Goal: Task Accomplishment & Management: Manage account settings

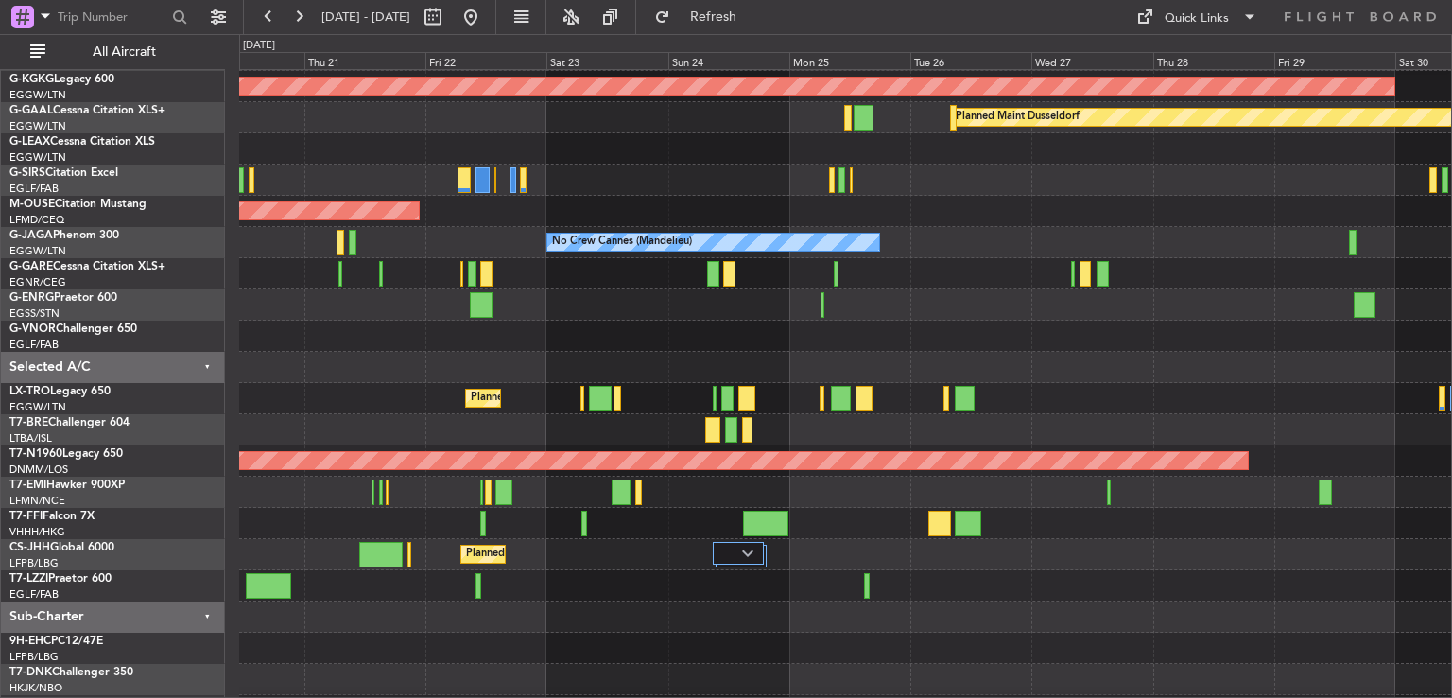
click at [137, 341] on div "A/C Unavailable [GEOGRAPHIC_DATA] ([GEOGRAPHIC_DATA]) Planned Maint [GEOGRAPHIC…" at bounding box center [726, 366] width 1452 height 664
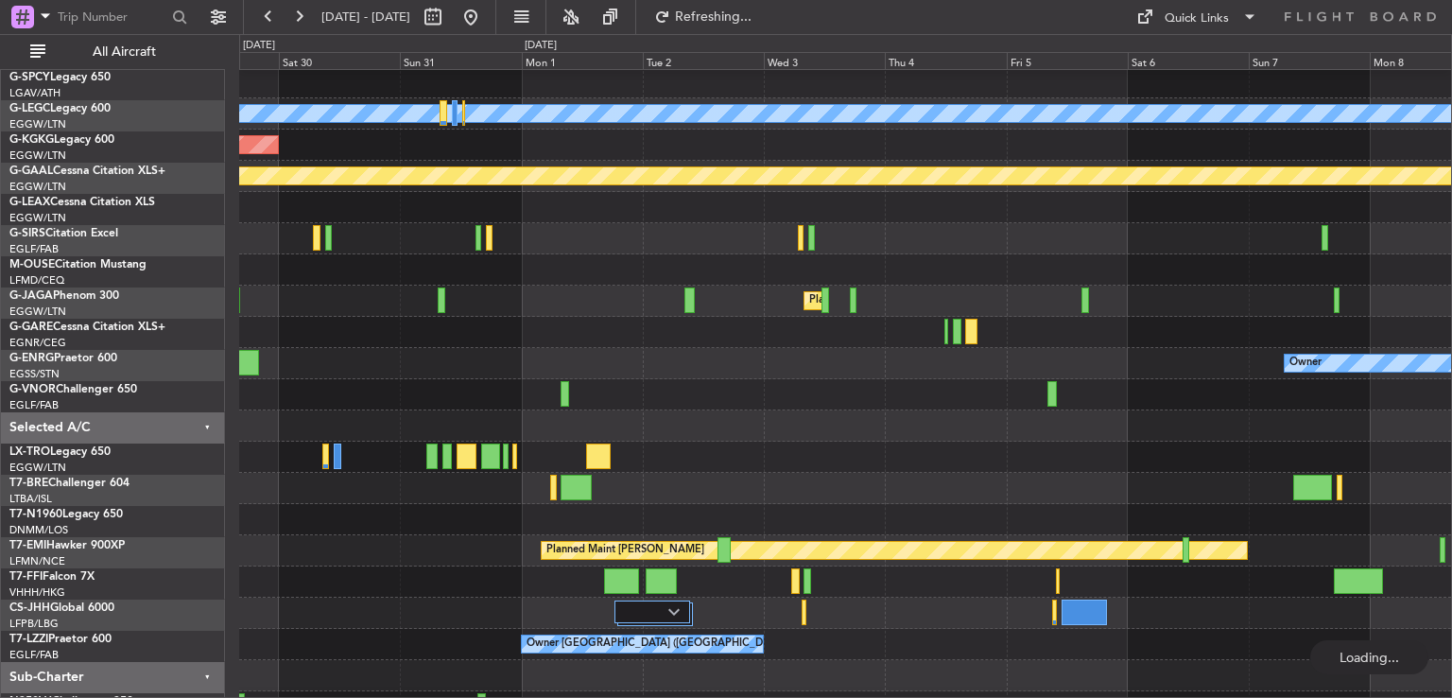
scroll to position [97, 0]
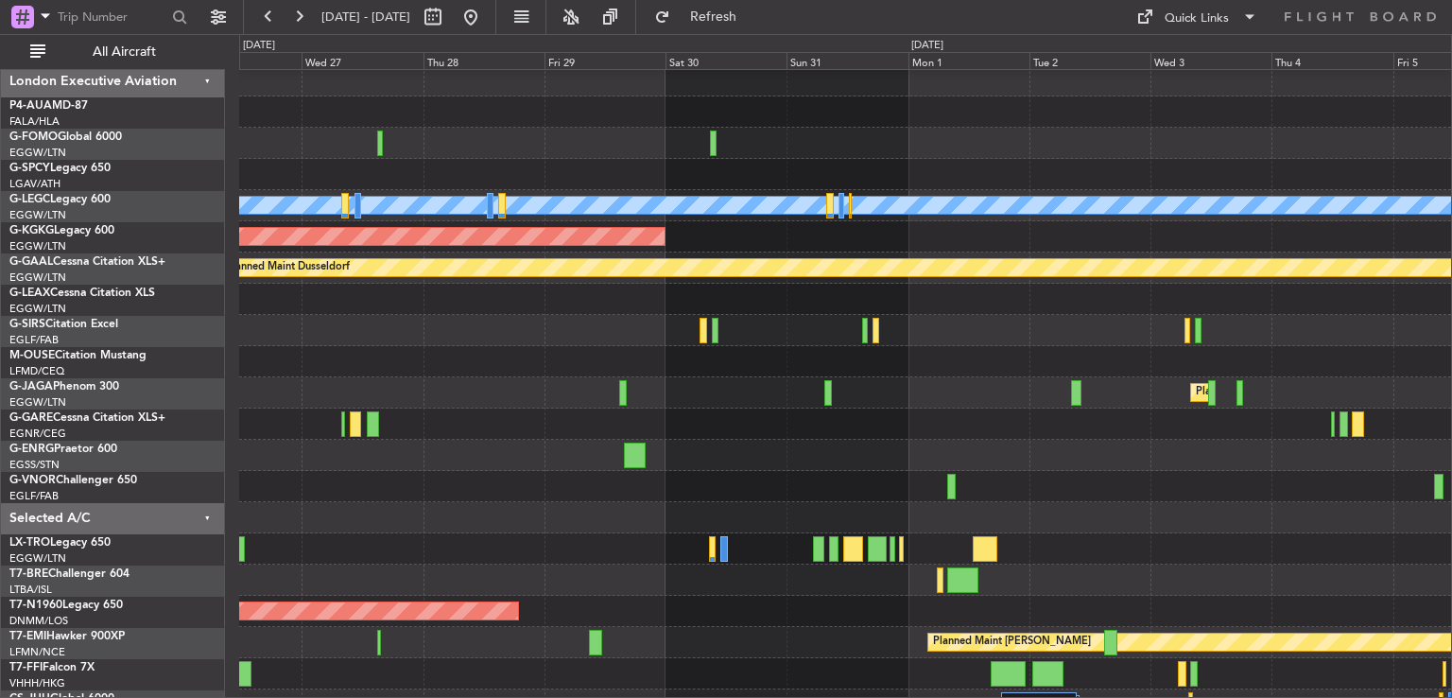
click at [998, 285] on div at bounding box center [845, 299] width 1212 height 31
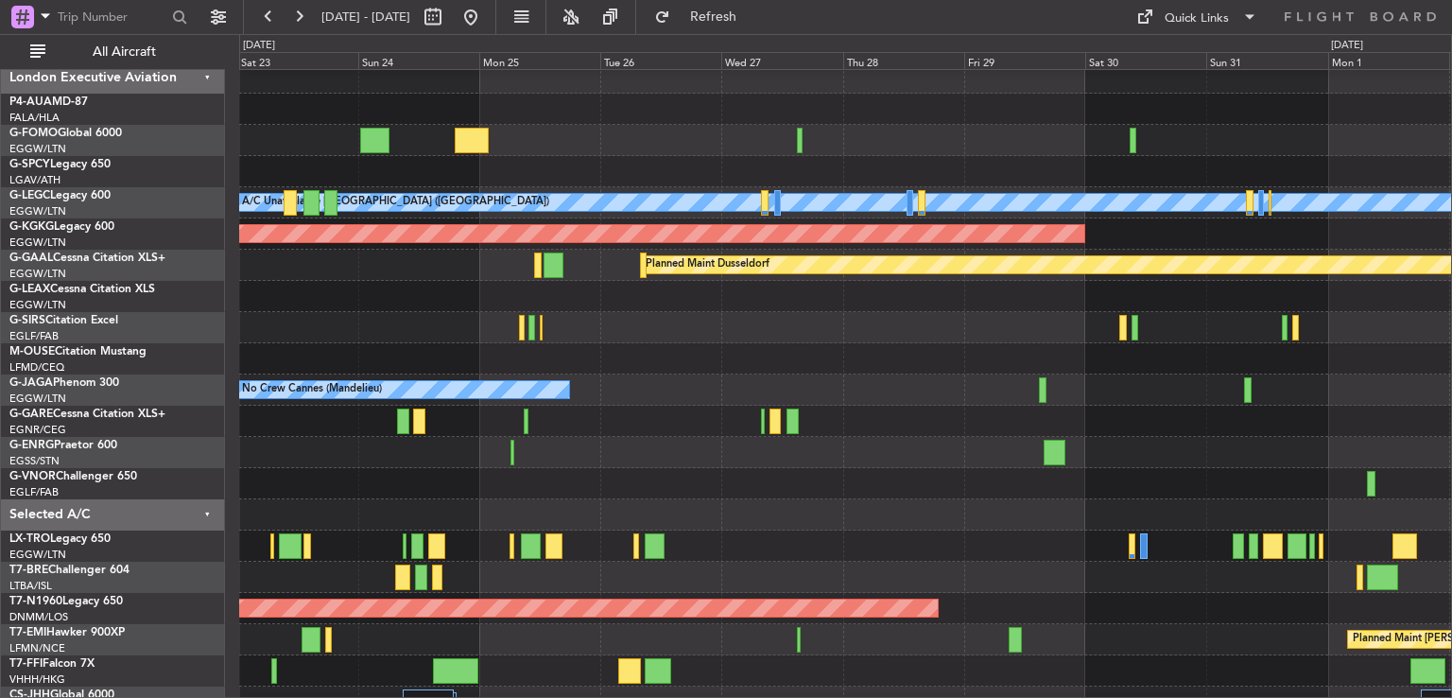
scroll to position [0, 0]
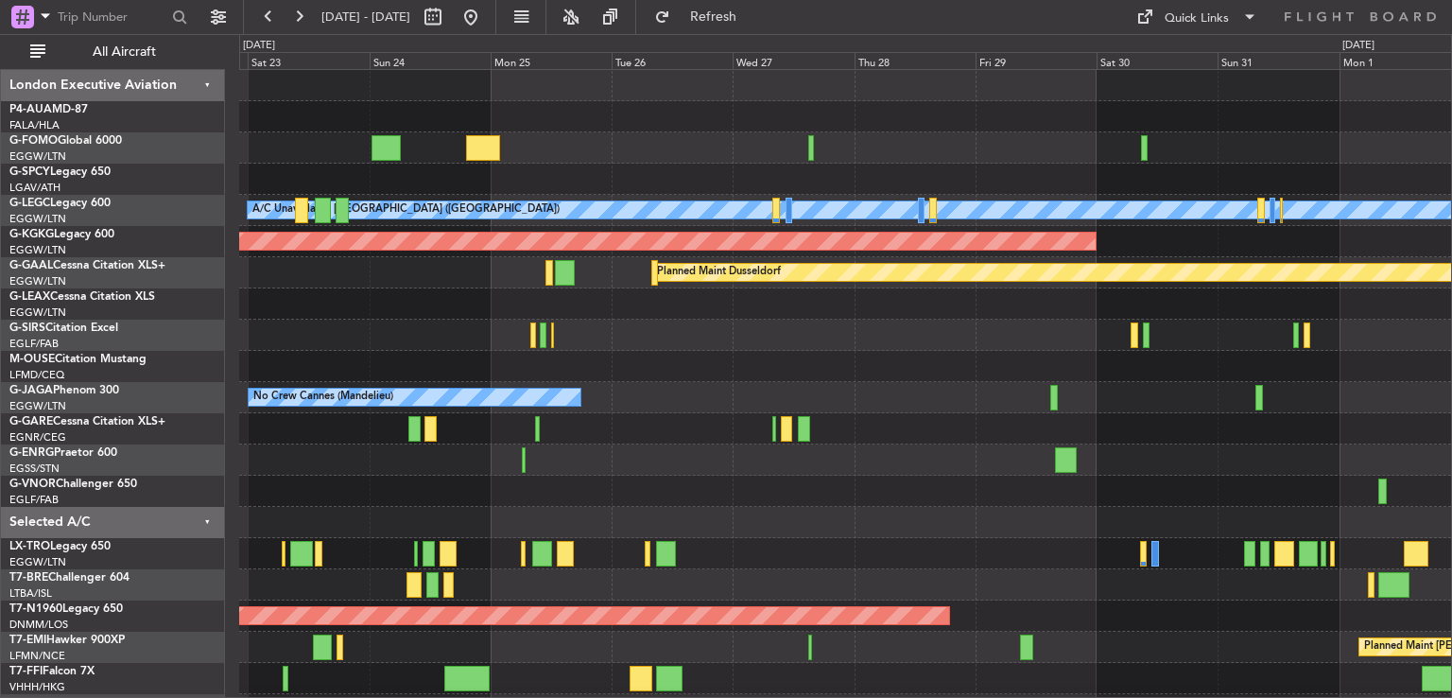
click at [843, 375] on div "Planned Maint Bournemouth" at bounding box center [845, 366] width 1212 height 31
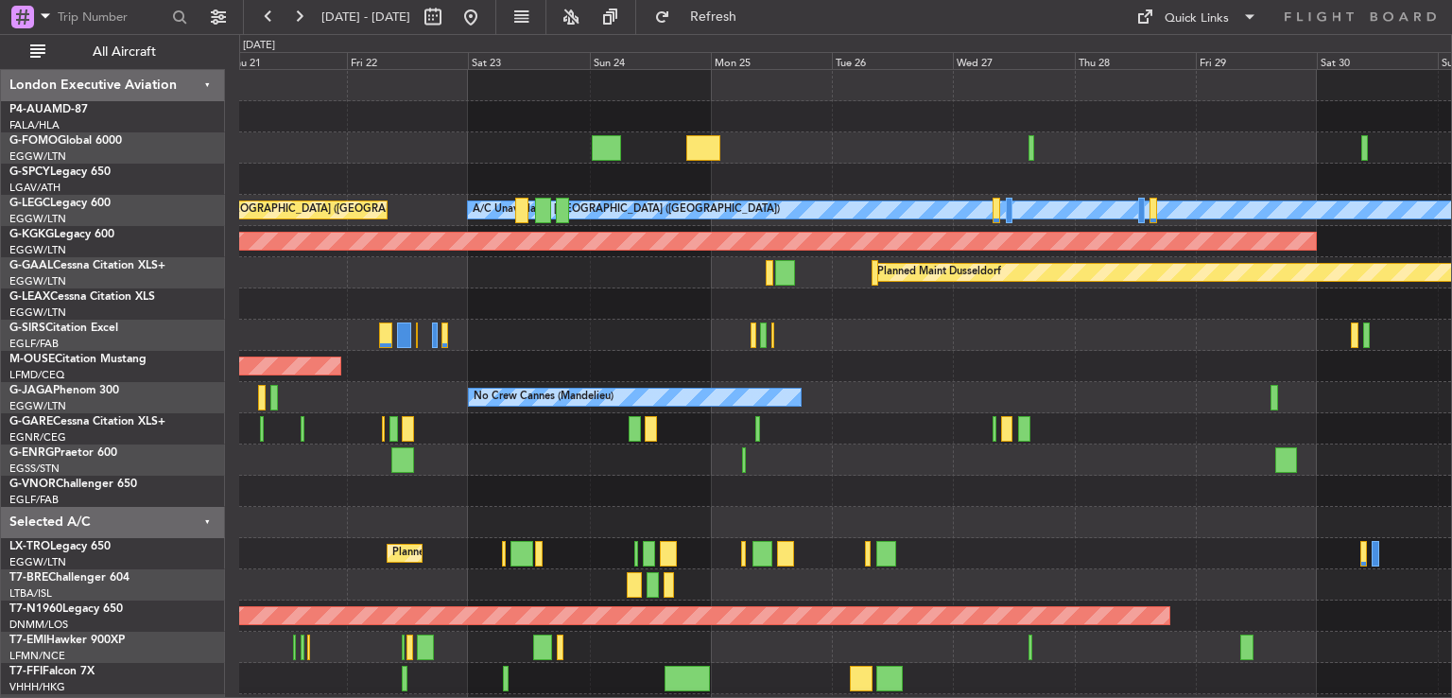
click at [653, 500] on div "Planned Maint London ([GEOGRAPHIC_DATA])" at bounding box center [845, 490] width 1212 height 31
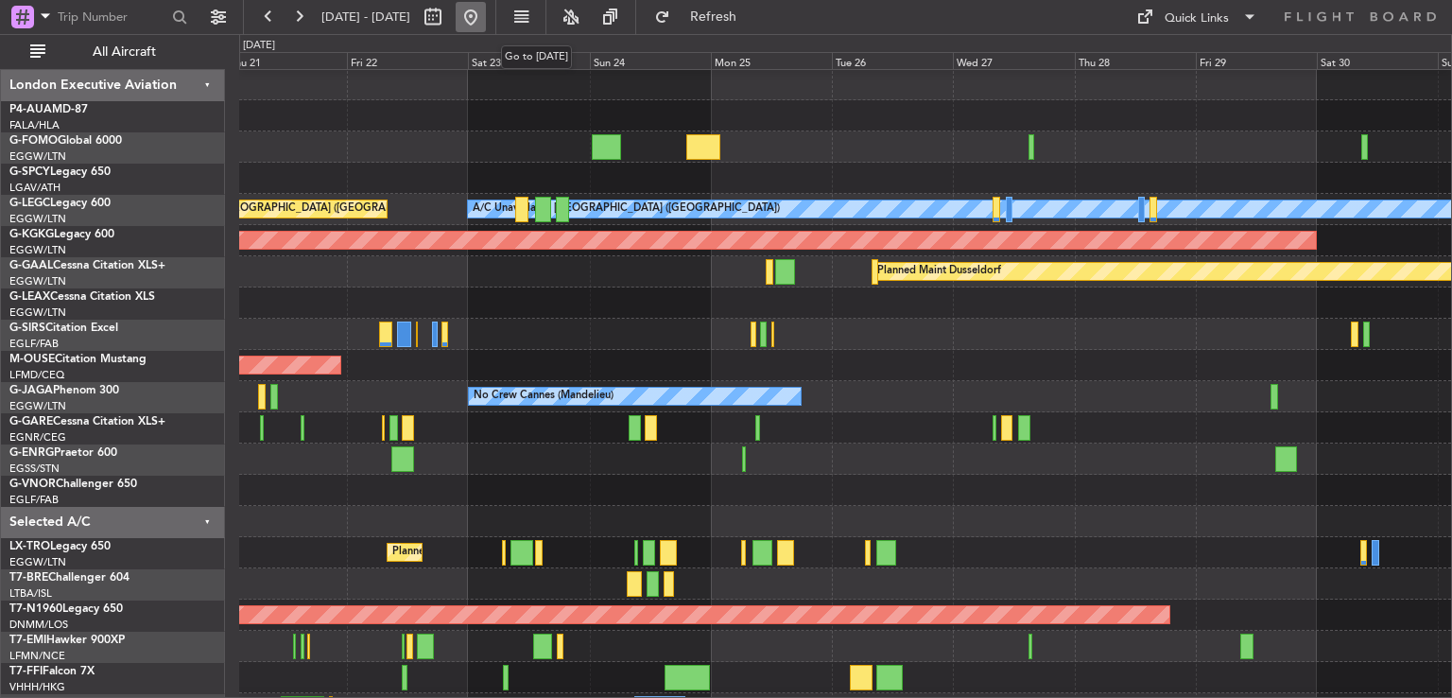
click at [486, 23] on button at bounding box center [471, 17] width 30 height 30
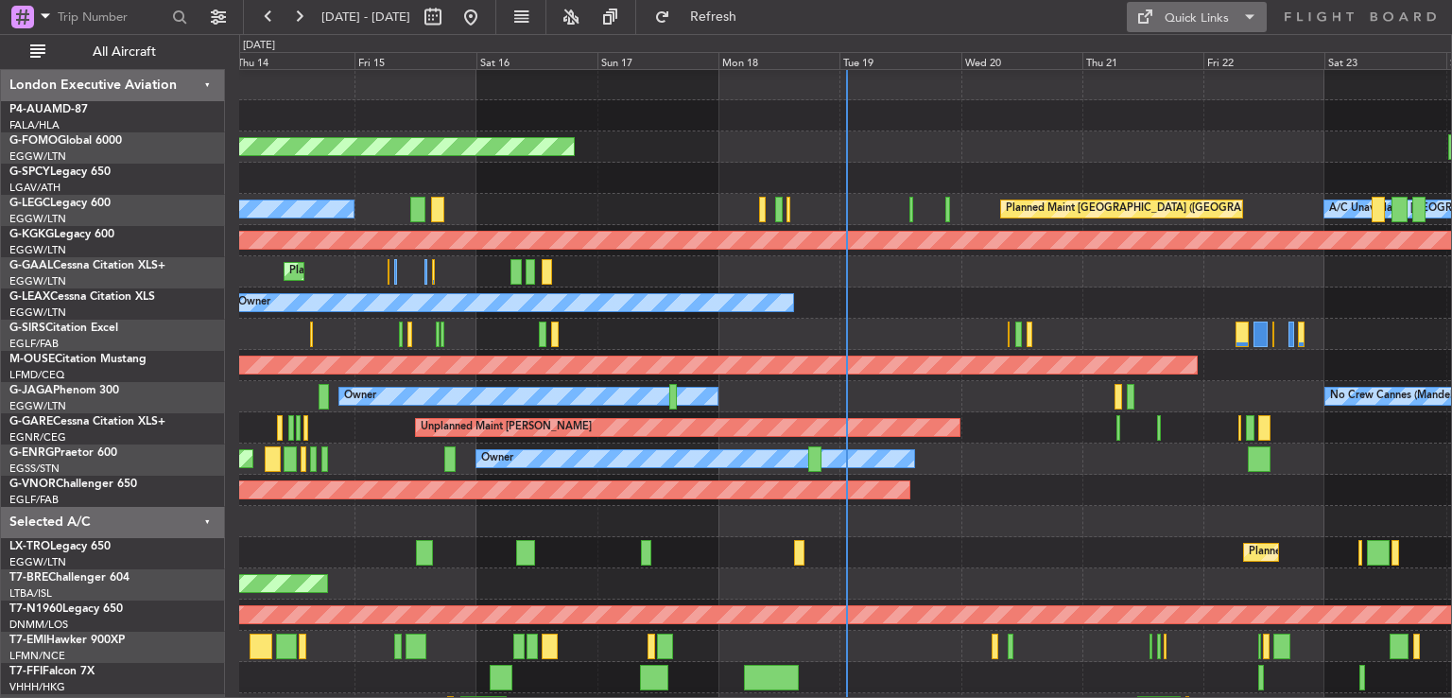
click at [1177, 9] on div "Quick Links" at bounding box center [1197, 18] width 64 height 19
click at [1183, 69] on button "Trip Builder" at bounding box center [1198, 62] width 142 height 45
click at [753, 10] on span "Refresh" at bounding box center [713, 16] width 79 height 13
click at [297, 7] on button at bounding box center [299, 17] width 30 height 30
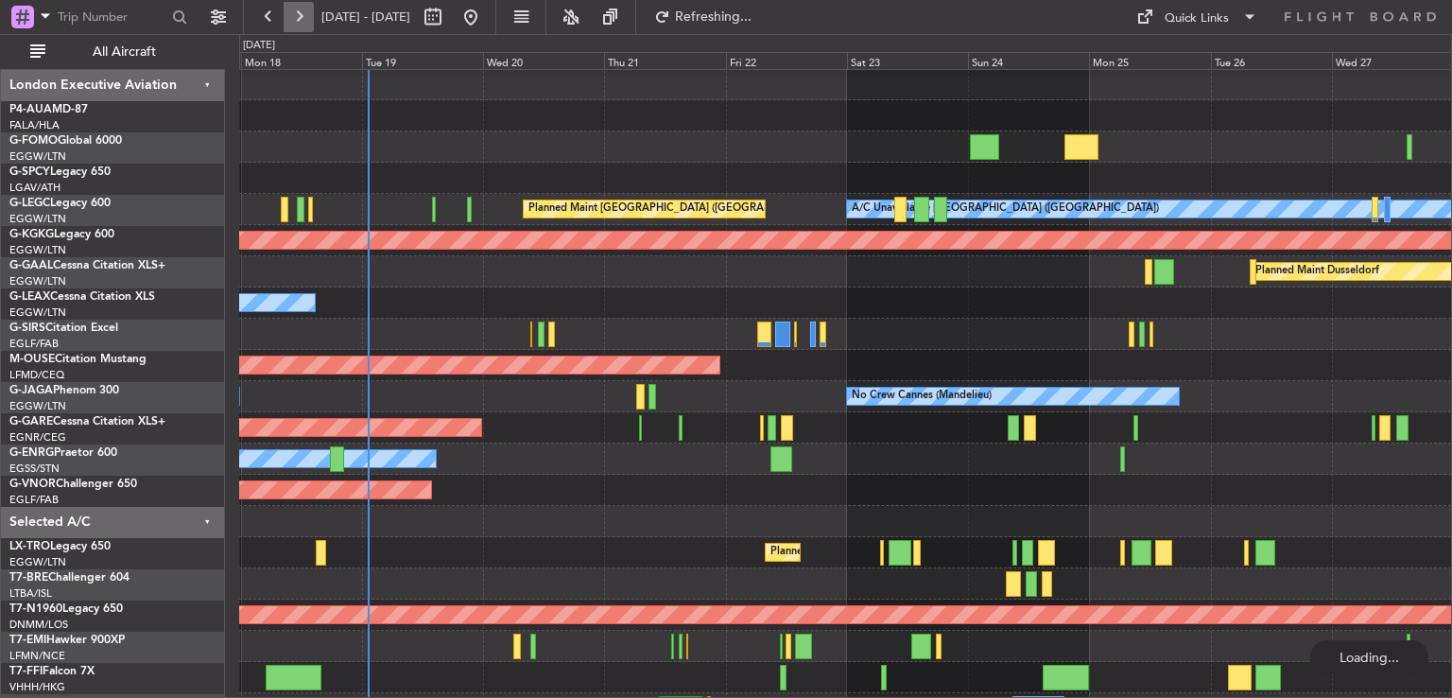
click at [297, 7] on button at bounding box center [299, 17] width 30 height 30
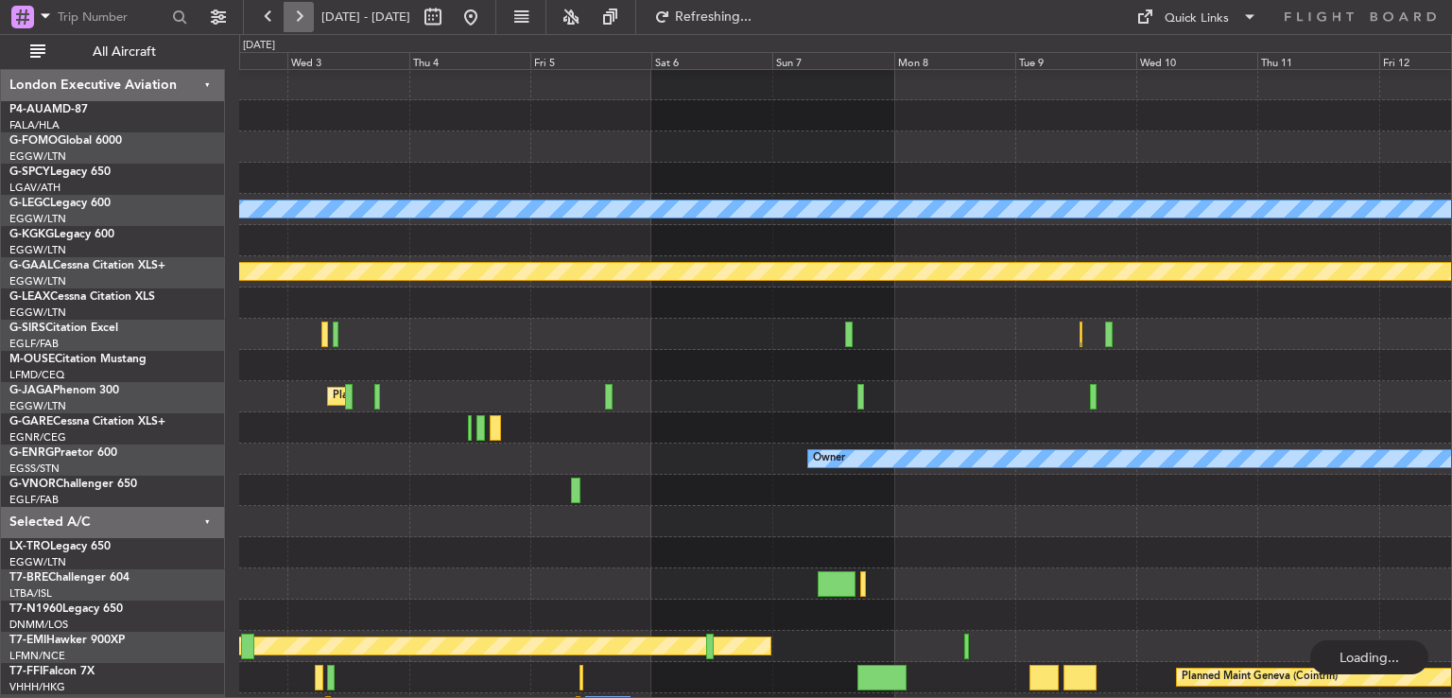
click at [297, 7] on button at bounding box center [299, 17] width 30 height 30
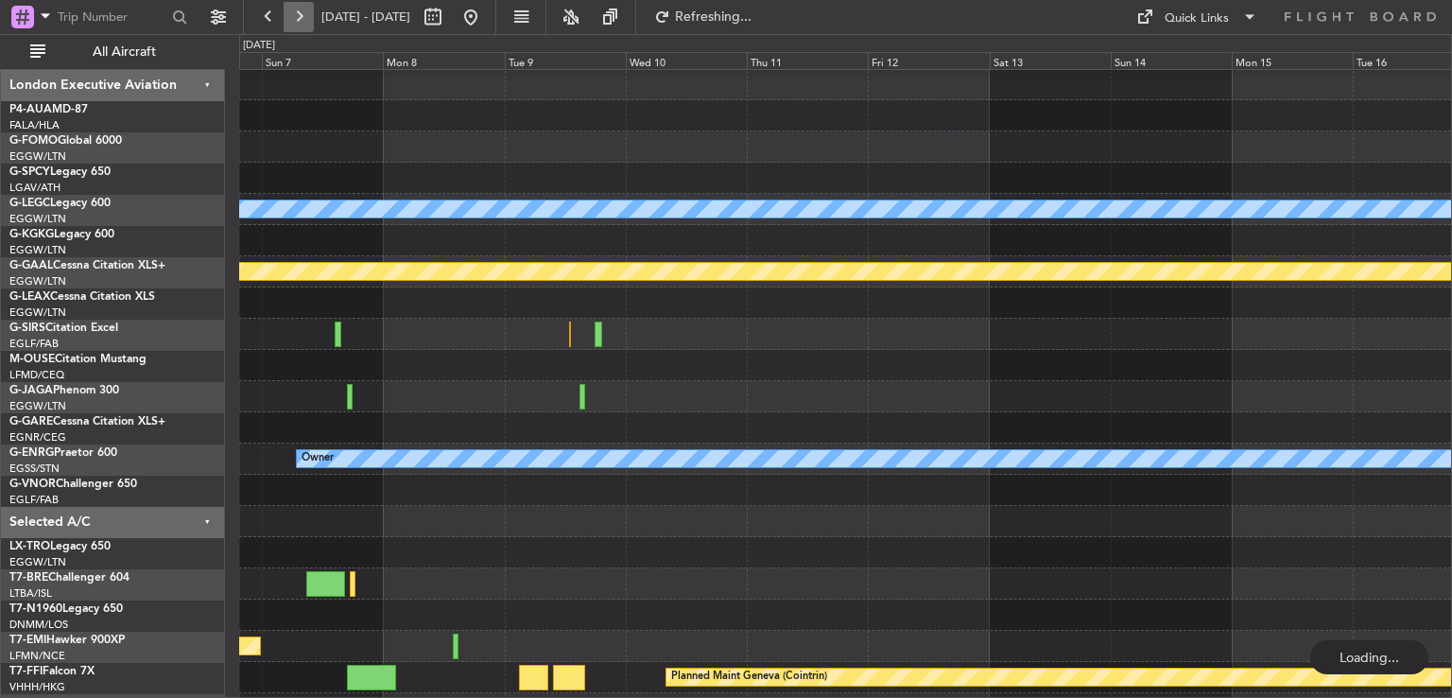
click at [297, 7] on button at bounding box center [299, 17] width 30 height 30
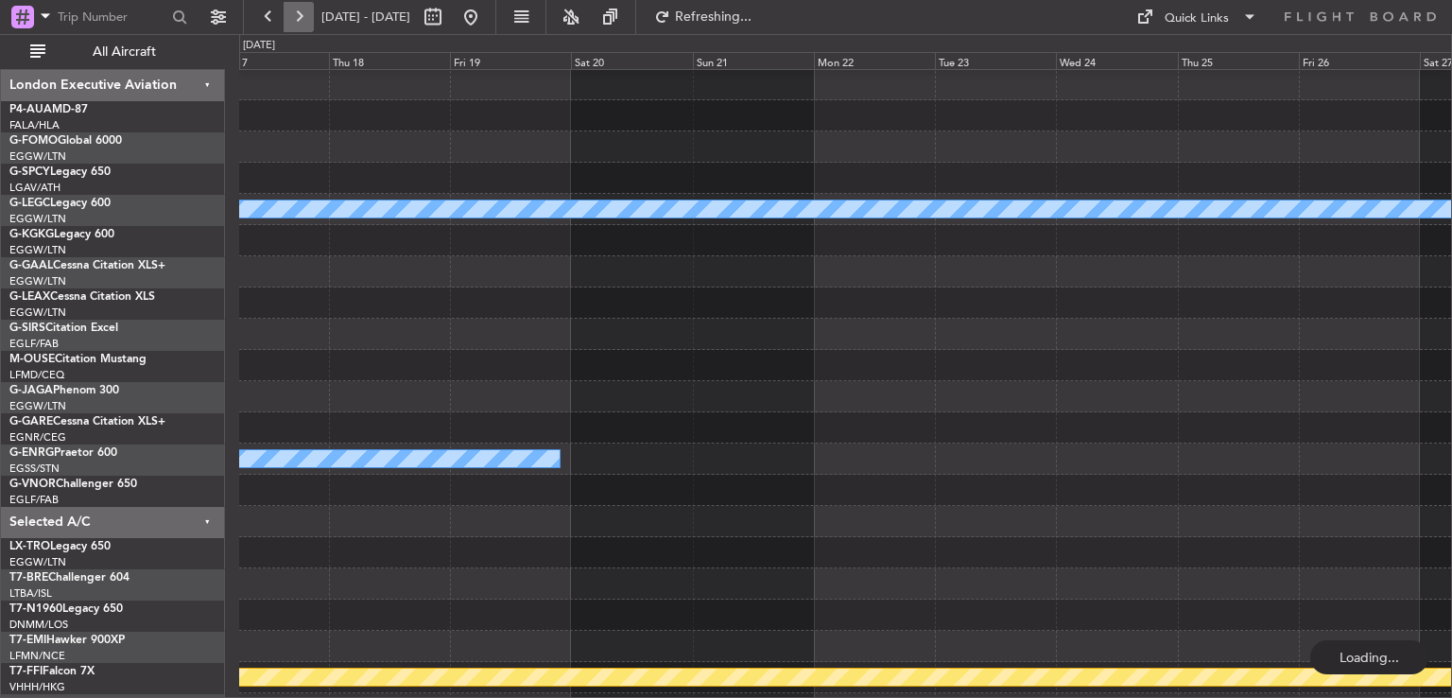
click at [297, 7] on button at bounding box center [299, 17] width 30 height 30
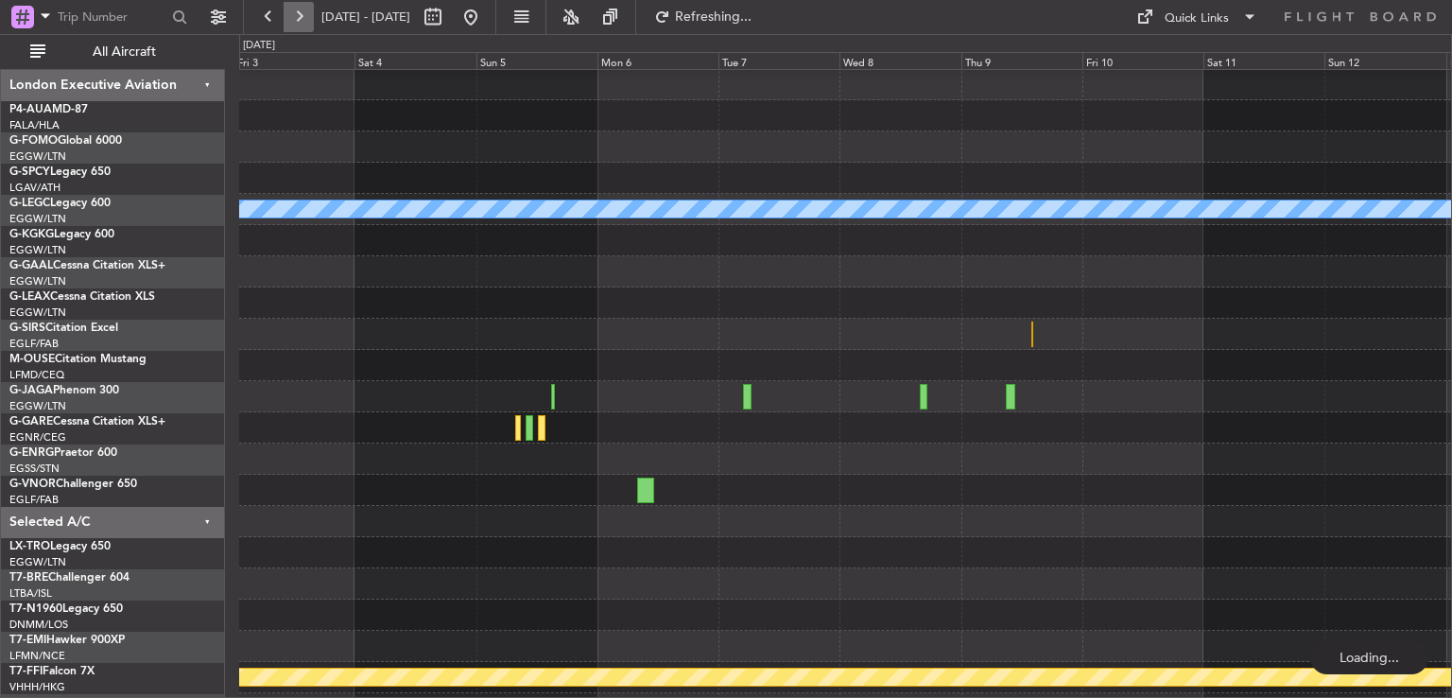
click at [297, 7] on button at bounding box center [299, 17] width 30 height 30
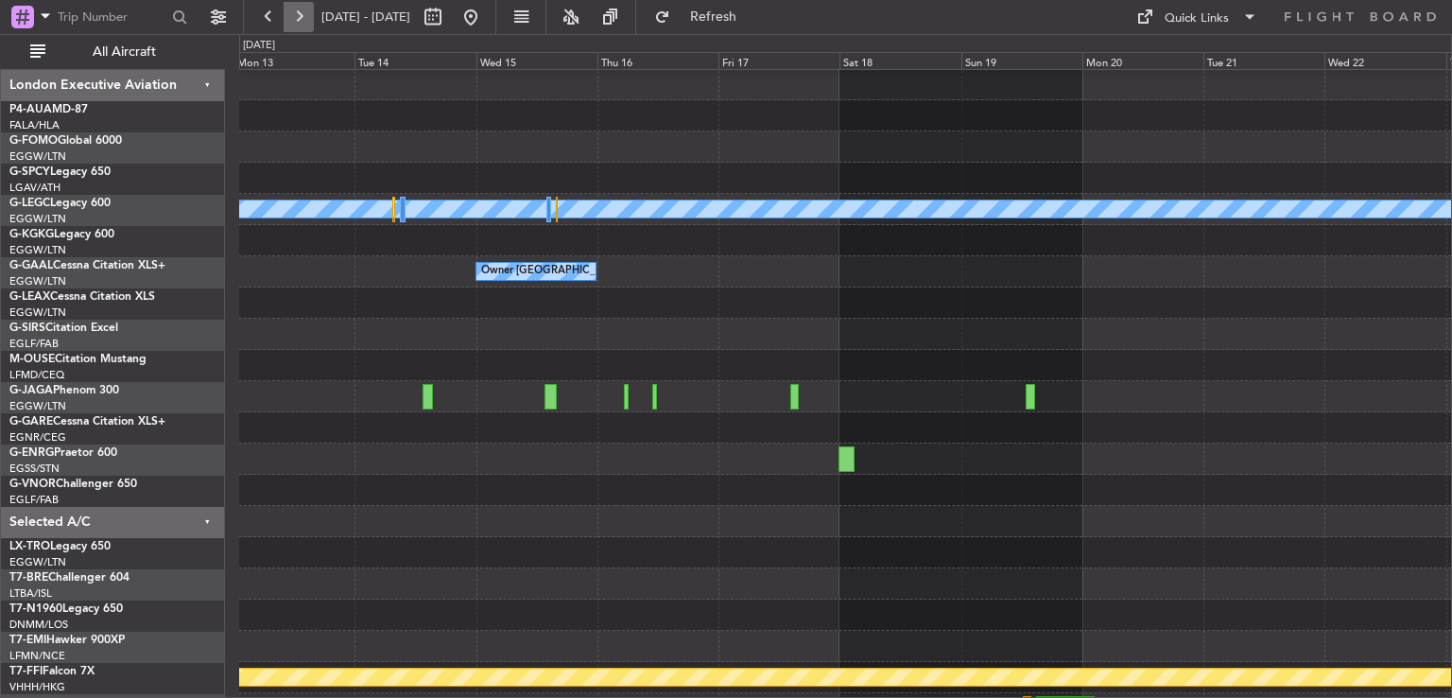
click at [297, 7] on button at bounding box center [299, 17] width 30 height 30
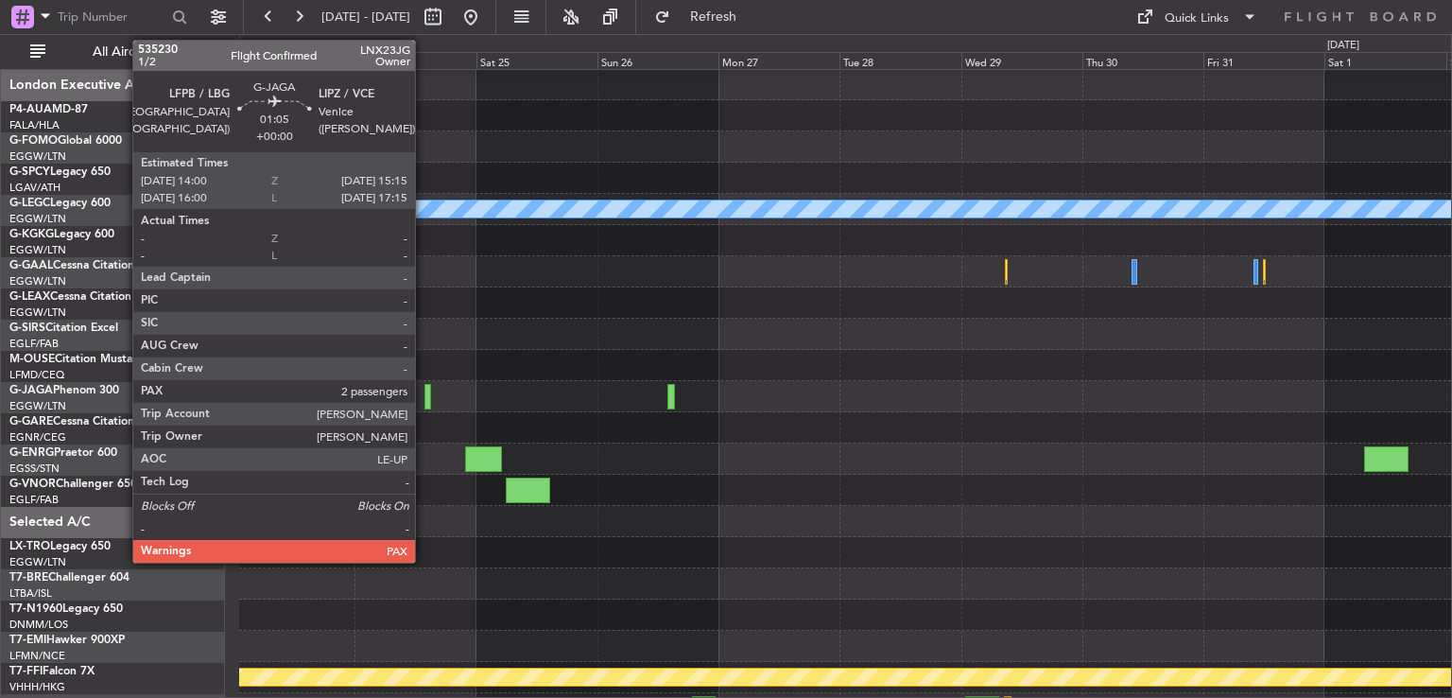
click at [424, 396] on div at bounding box center [427, 397] width 7 height 26
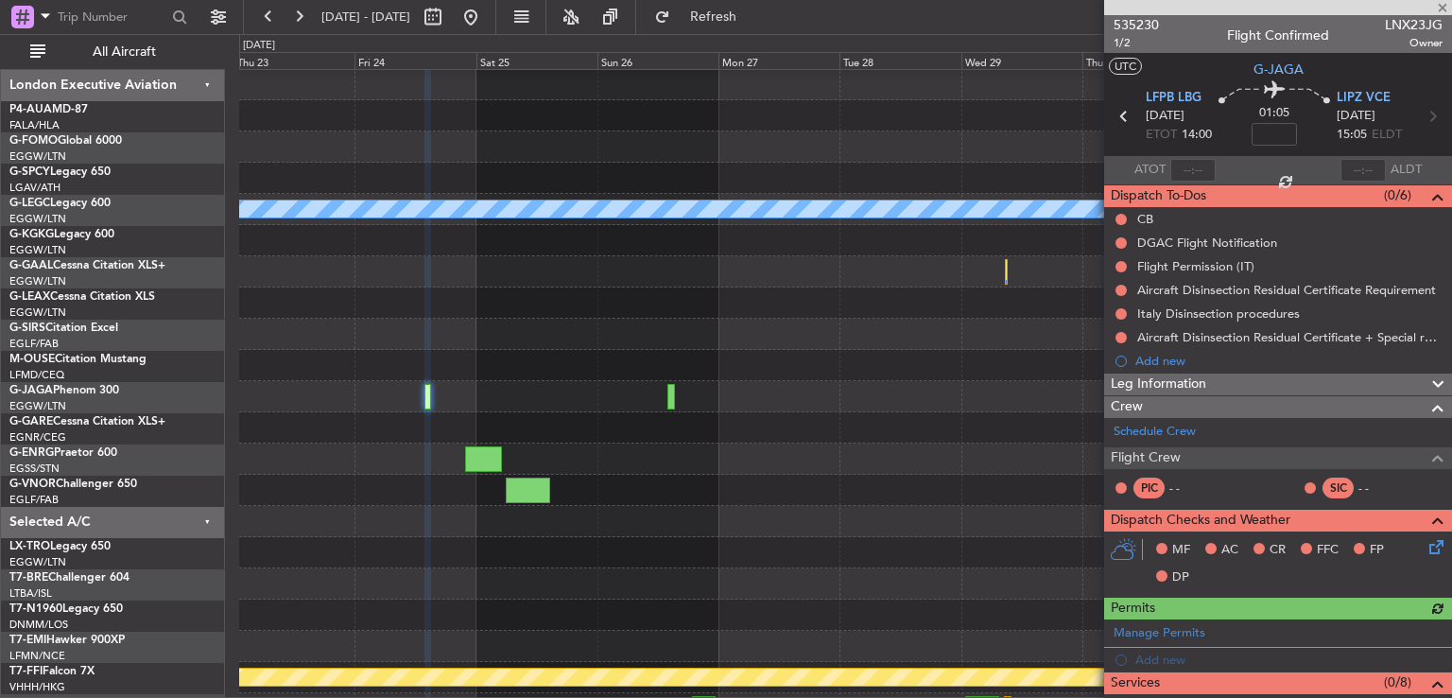
scroll to position [356, 0]
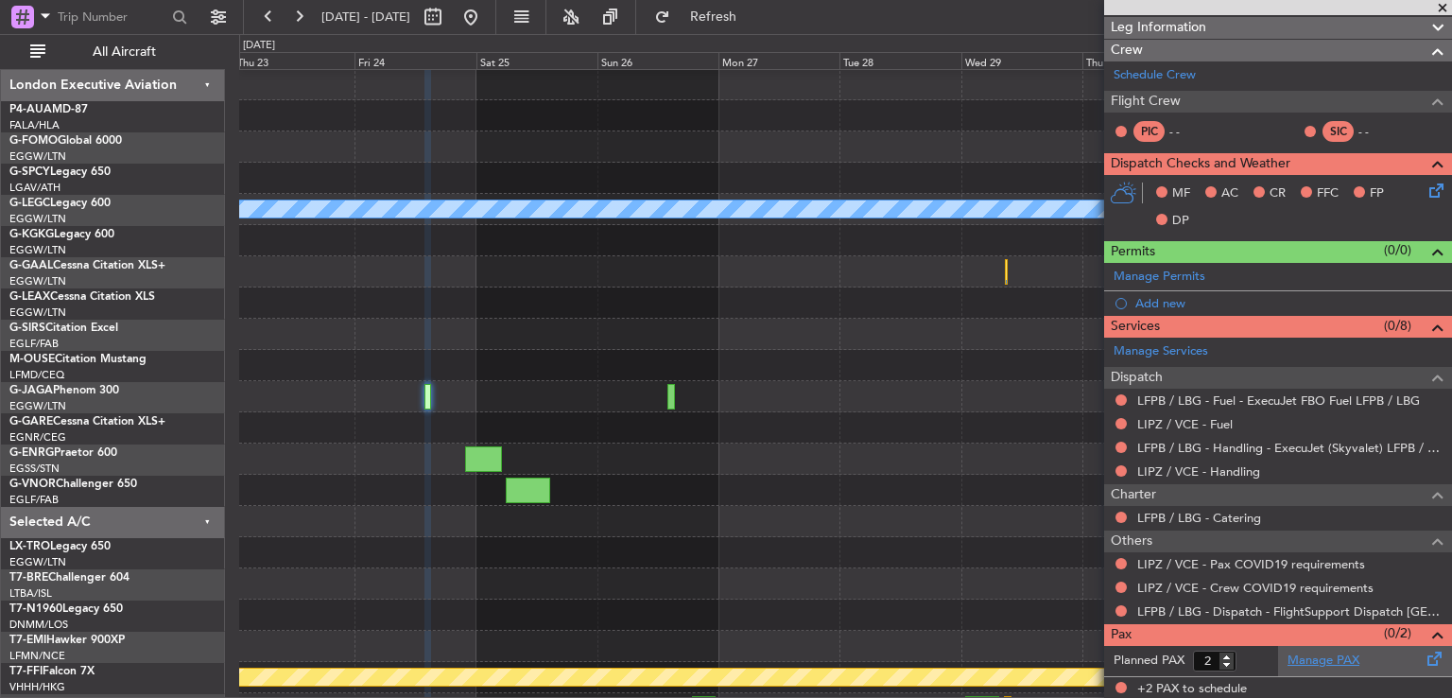
click at [1289, 659] on link "Manage PAX" at bounding box center [1323, 660] width 72 height 19
click at [1206, 469] on link "LIPZ / VCE - Handling" at bounding box center [1198, 471] width 123 height 16
click at [1232, 466] on link "LIPZ / VCE - Handling" at bounding box center [1198, 471] width 123 height 16
click at [759, 25] on button "Refresh" at bounding box center [702, 17] width 113 height 30
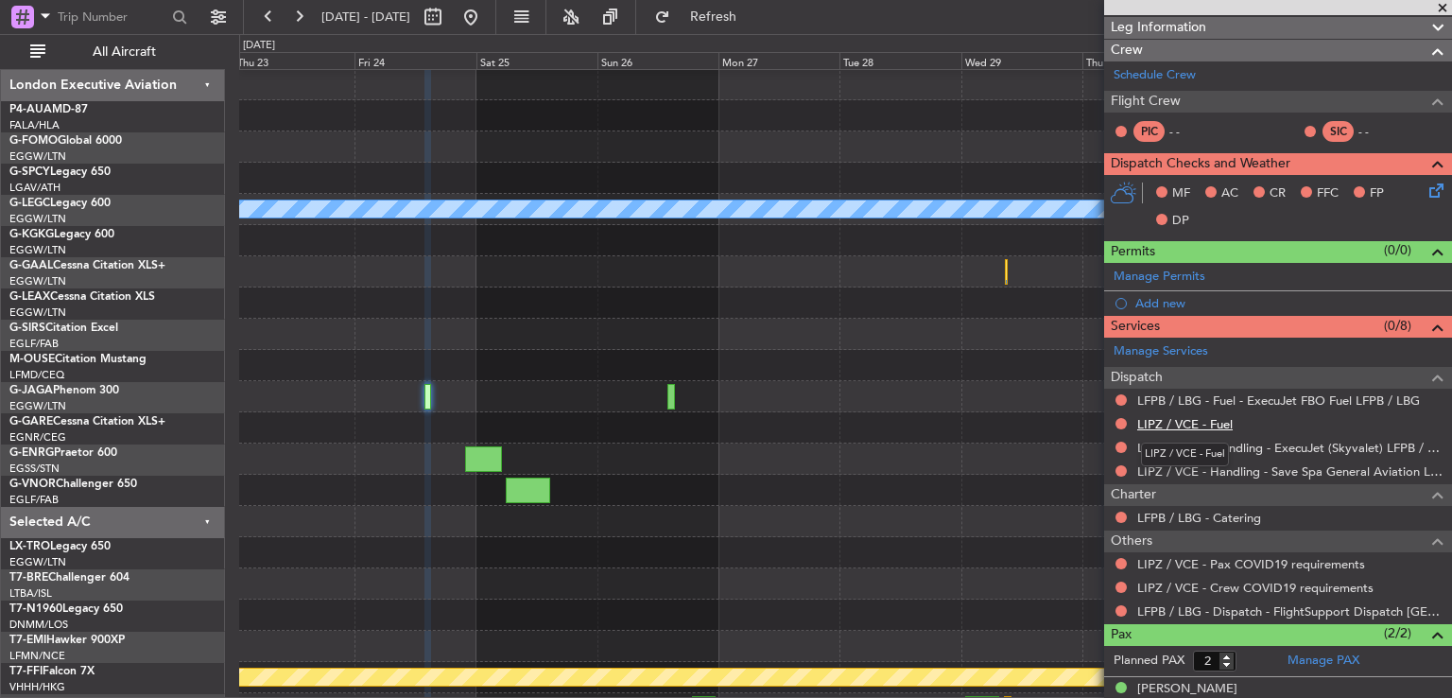
click at [1192, 423] on link "LIPZ / VCE - Fuel" at bounding box center [1184, 424] width 95 height 16
click at [741, 25] on button "Refresh" at bounding box center [702, 17] width 113 height 30
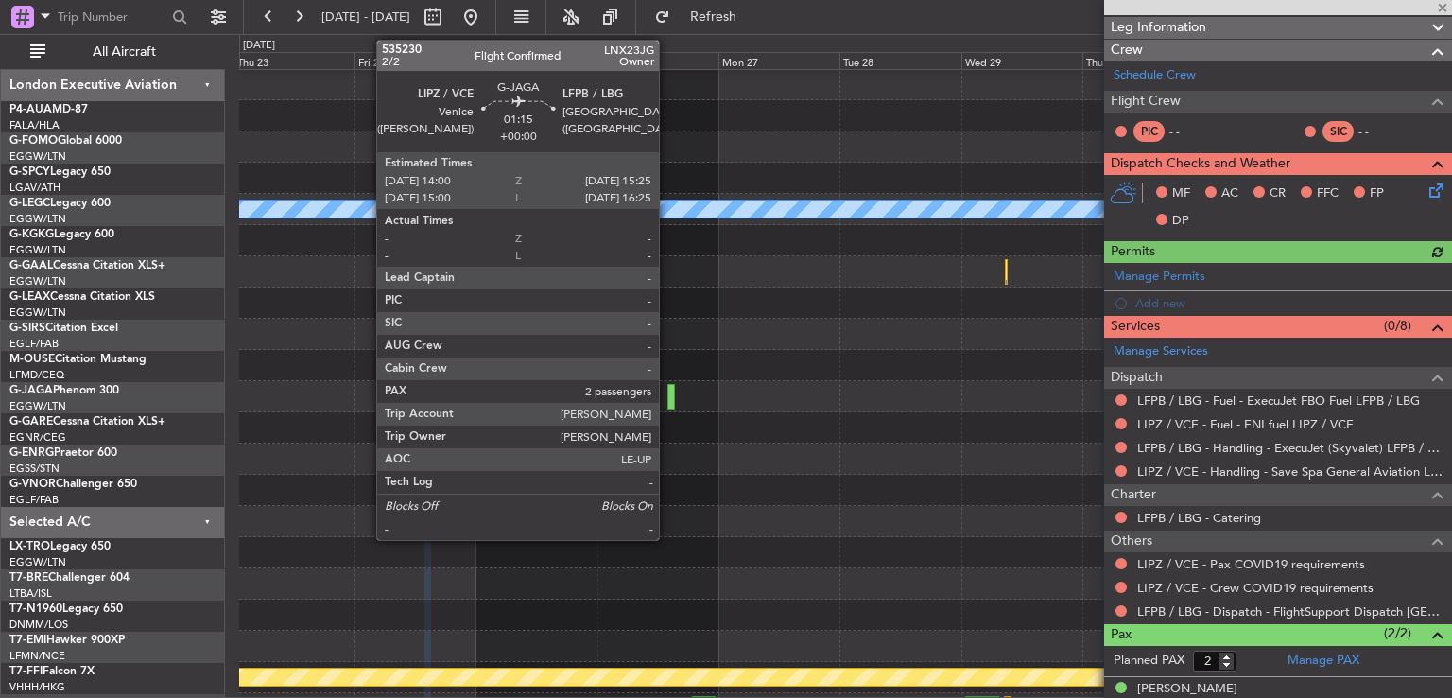
click at [667, 398] on div at bounding box center [671, 397] width 8 height 26
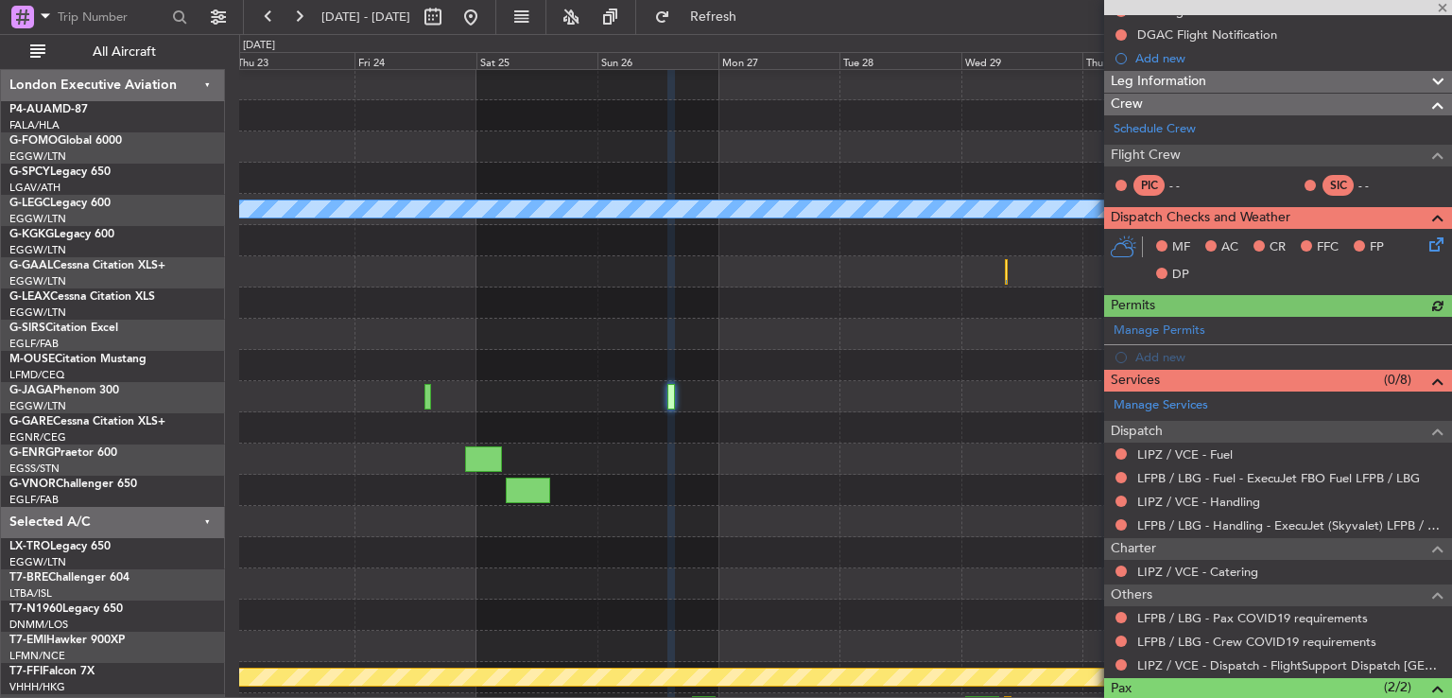
scroll to position [371, 0]
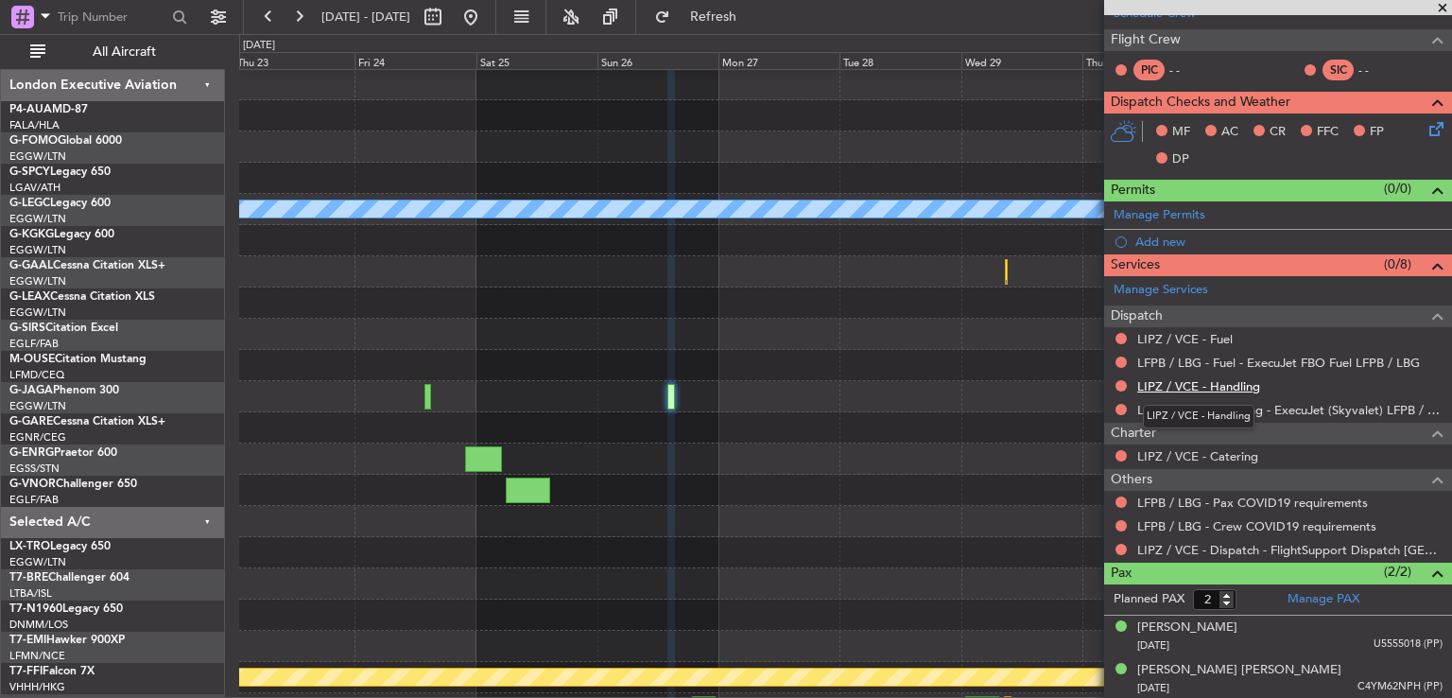
click at [1208, 389] on link "LIPZ / VCE - Handling" at bounding box center [1198, 386] width 123 height 16
click at [1199, 339] on link "LIPZ / VCE - Fuel" at bounding box center [1184, 339] width 95 height 16
click at [749, 16] on span "Refresh" at bounding box center [713, 16] width 79 height 13
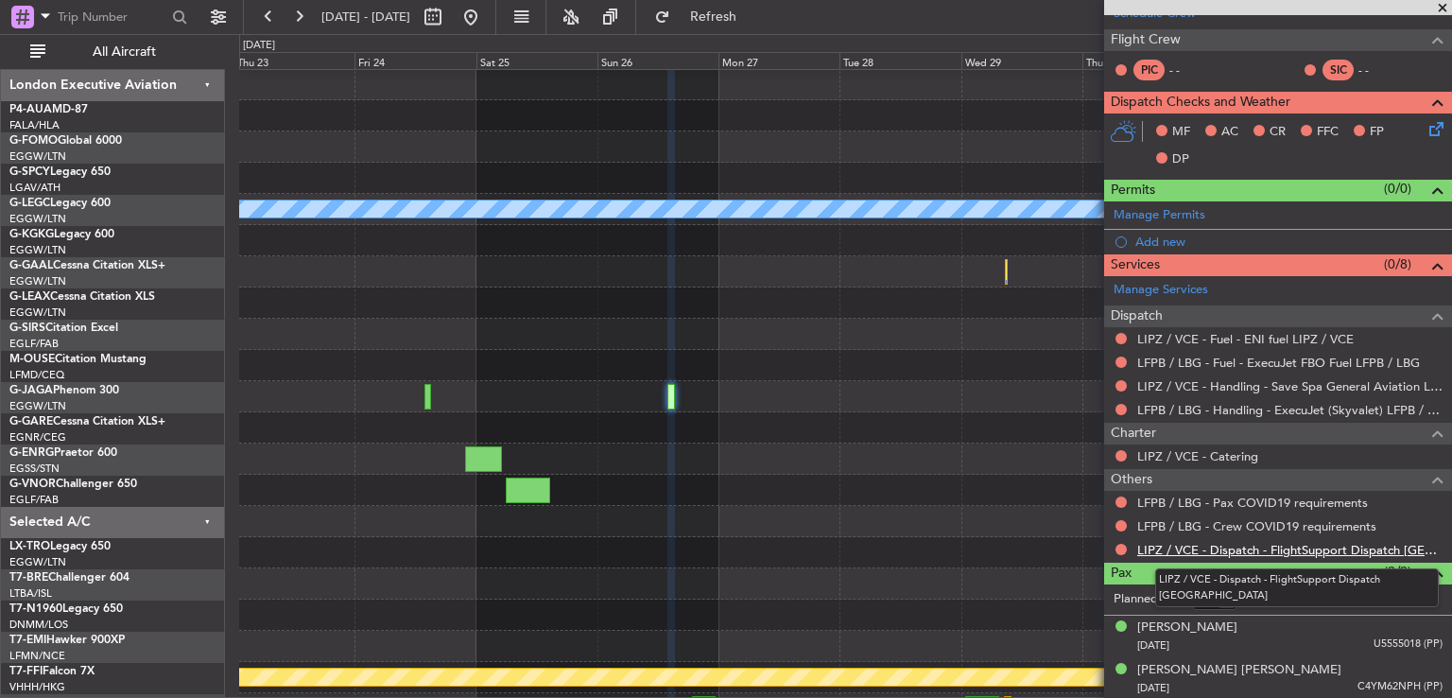
click at [1244, 545] on link "LIPZ / VCE - Dispatch - FlightSupport Dispatch [GEOGRAPHIC_DATA]" at bounding box center [1289, 550] width 305 height 16
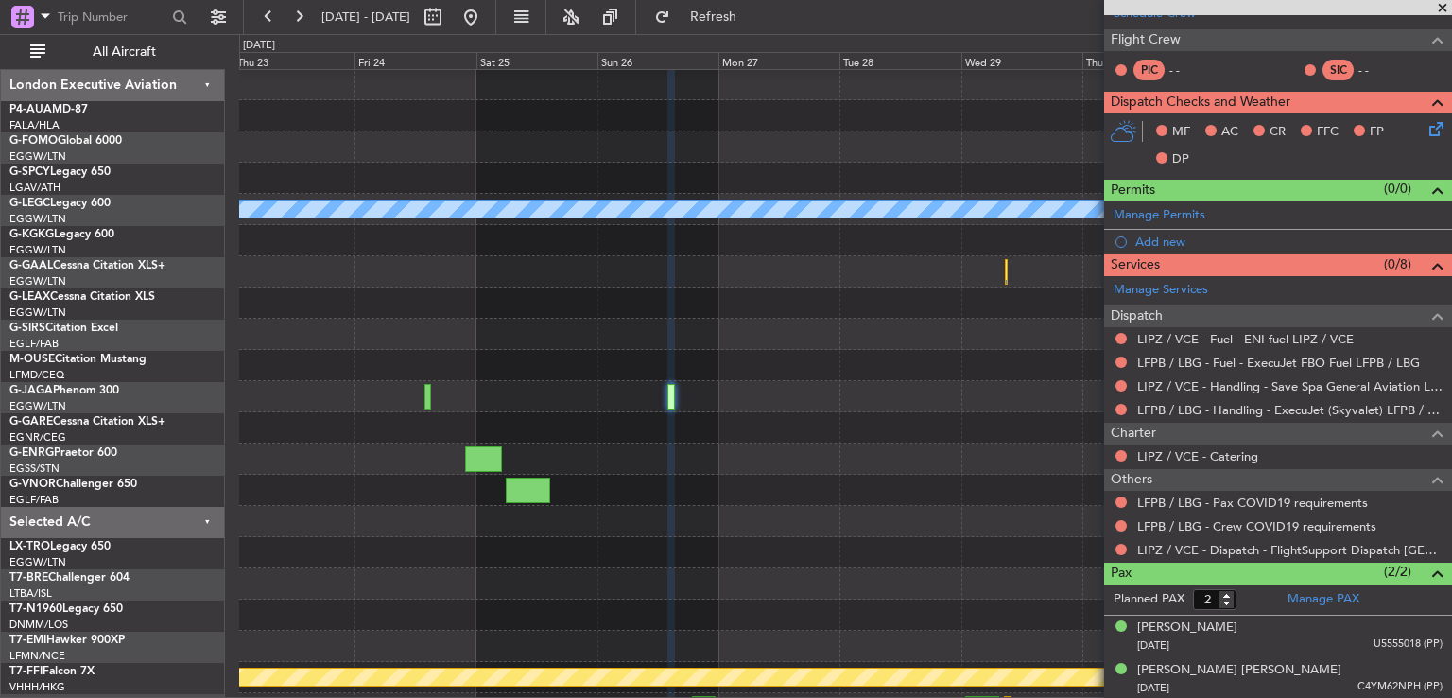
scroll to position [0, 0]
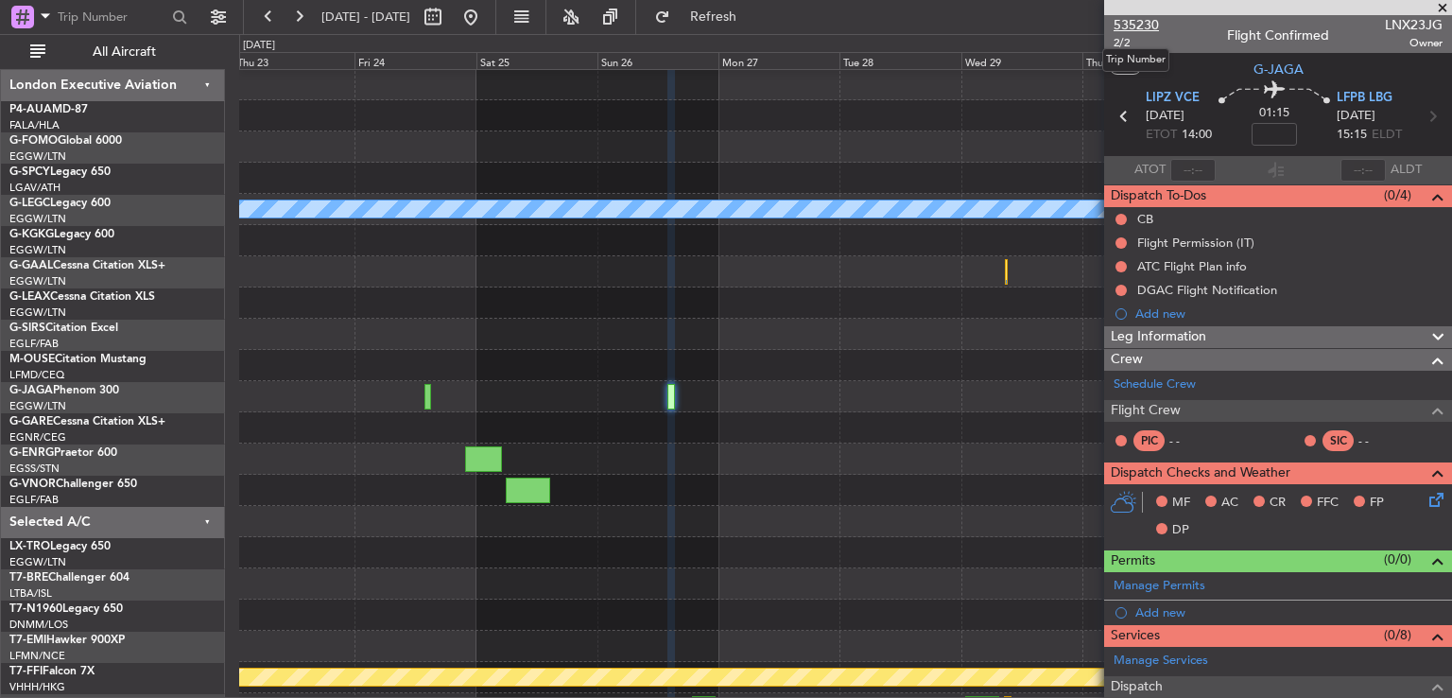
click at [1118, 25] on span "535230" at bounding box center [1136, 25] width 45 height 20
